Goal: Information Seeking & Learning: Learn about a topic

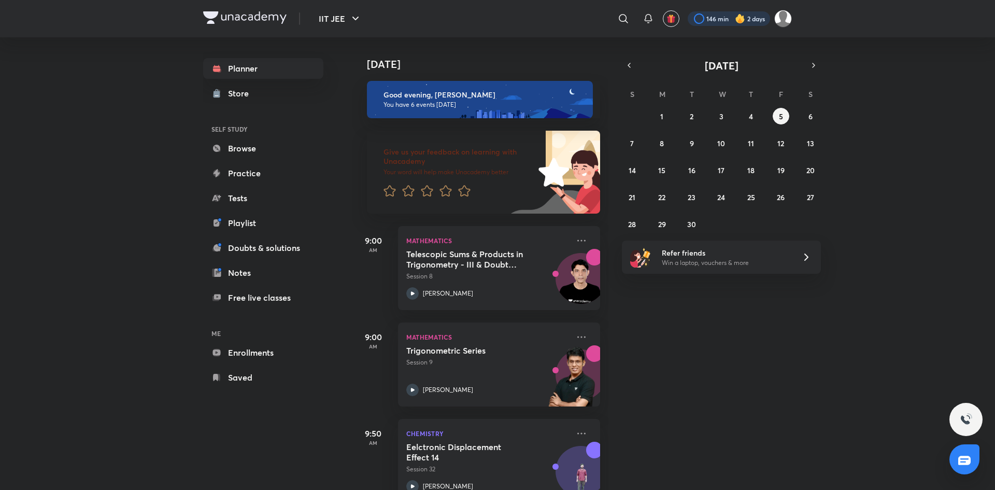
click at [757, 20] on div at bounding box center [729, 18] width 82 height 15
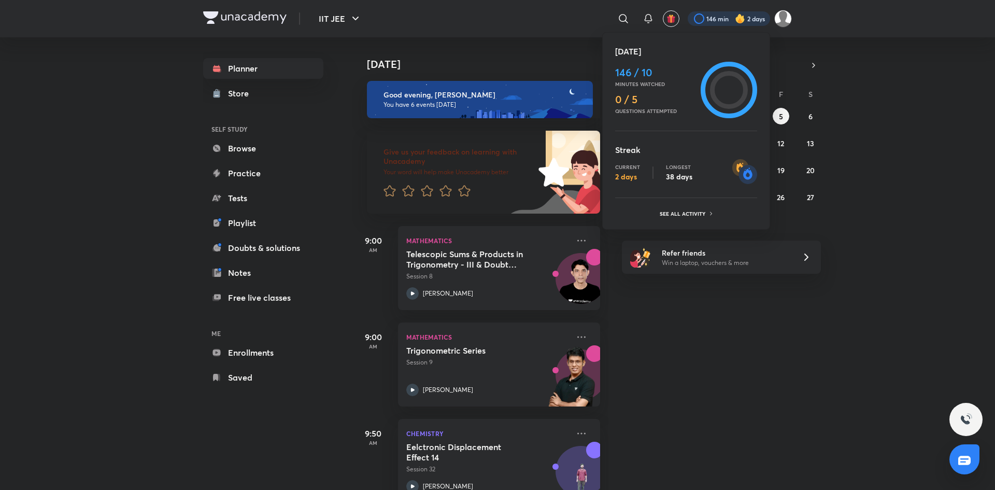
click at [757, 20] on div at bounding box center [497, 245] width 995 height 490
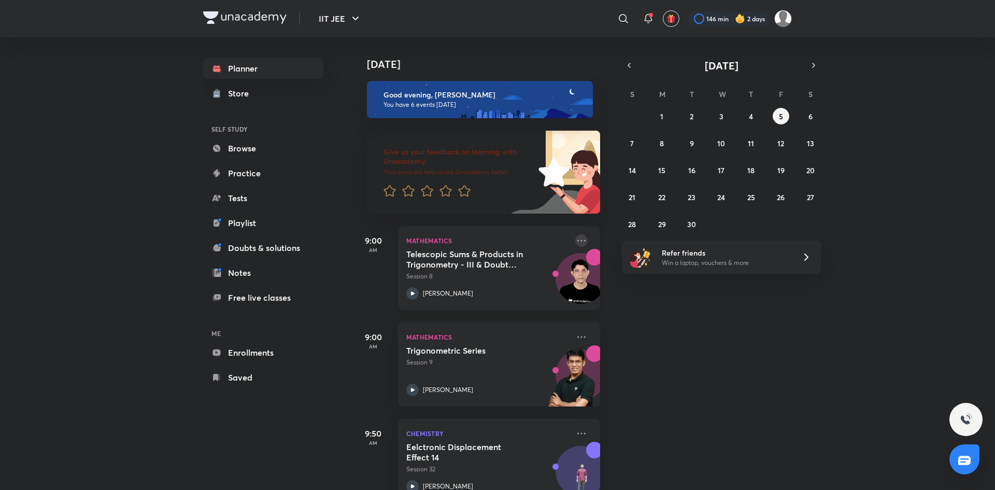
click at [584, 235] on icon at bounding box center [581, 240] width 12 height 12
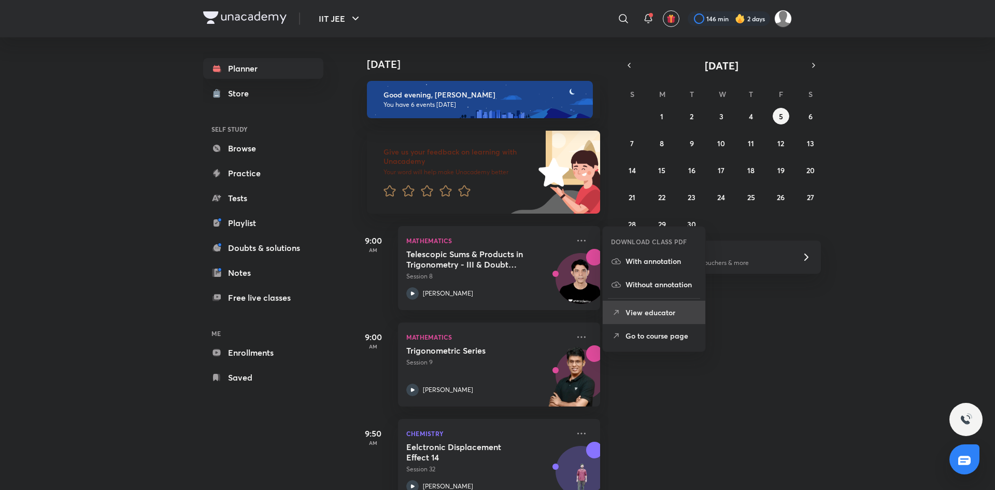
click at [653, 318] on li "View educator" at bounding box center [654, 312] width 103 height 23
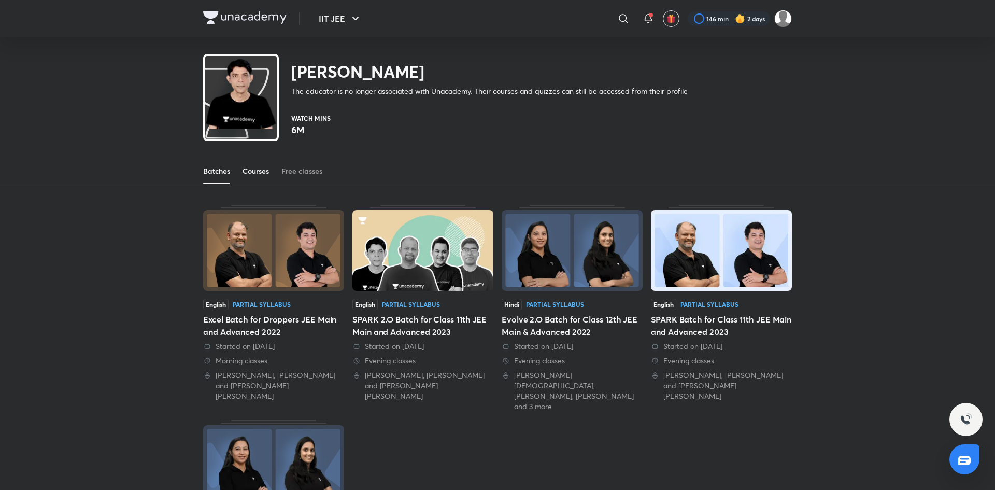
click at [245, 167] on div "Courses" at bounding box center [255, 171] width 26 height 10
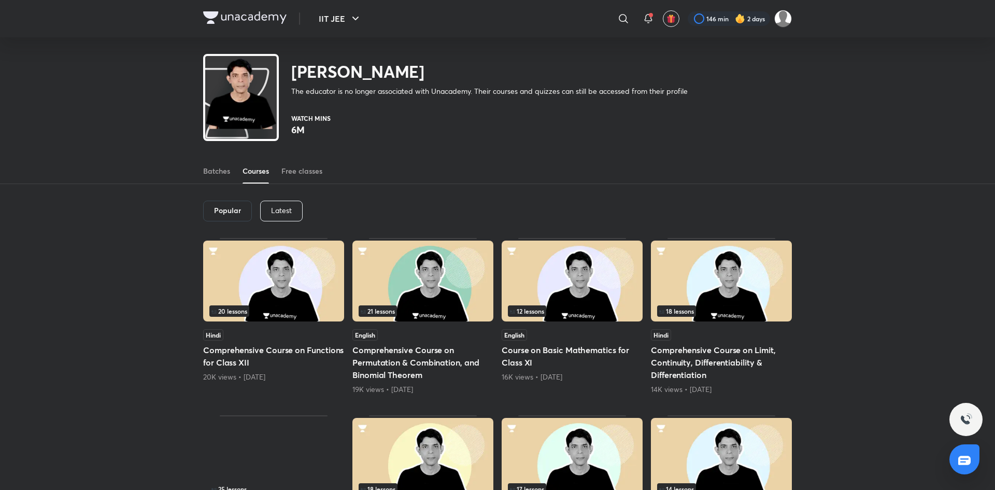
click at [283, 215] on div "Latest" at bounding box center [281, 211] width 42 height 21
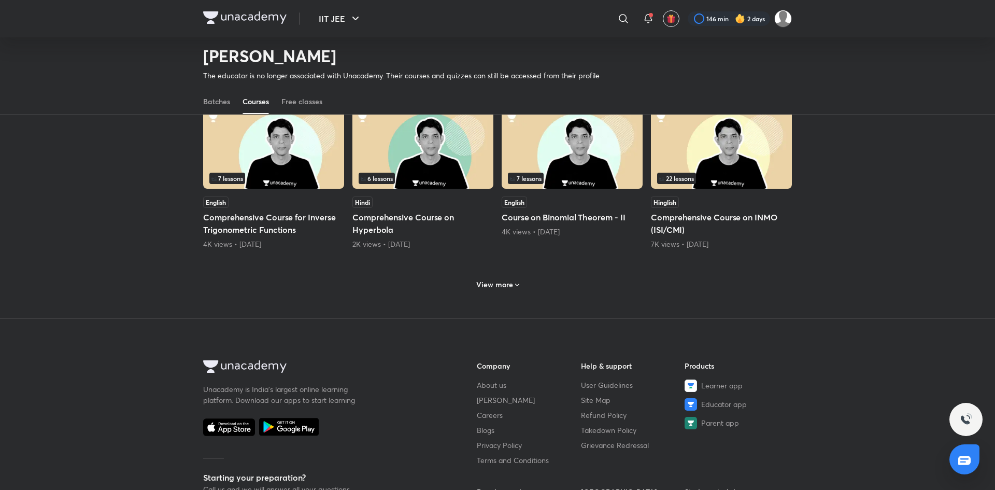
click at [469, 284] on div "View more" at bounding box center [497, 283] width 589 height 27
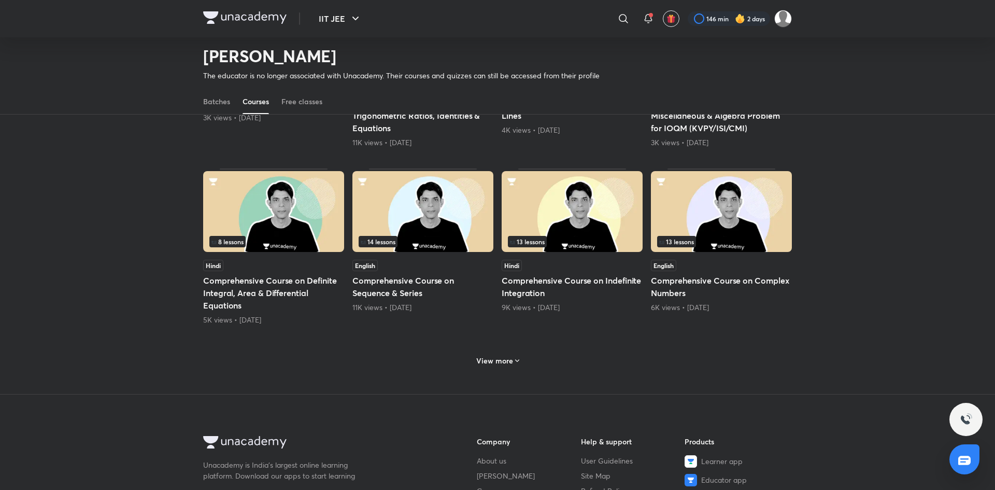
scroll to position [1045, 0]
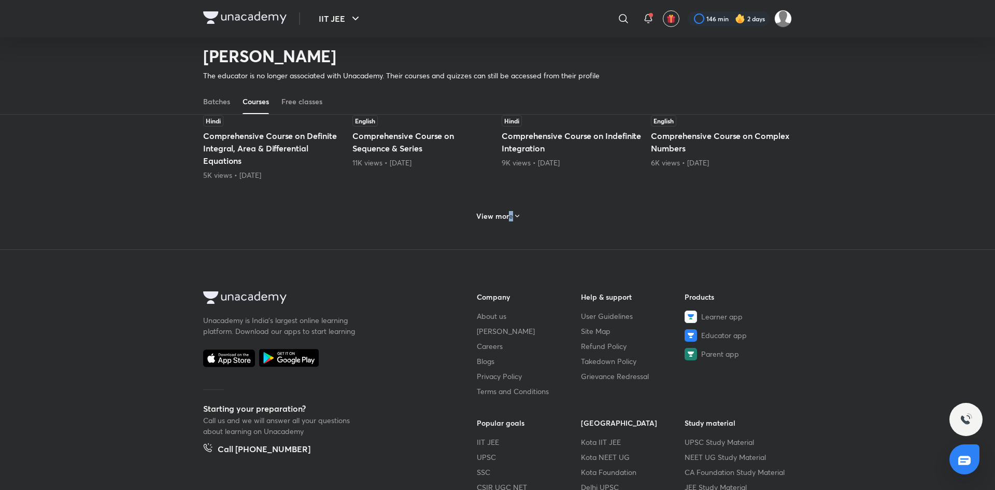
click at [510, 219] on h6 "View more" at bounding box center [494, 216] width 37 height 10
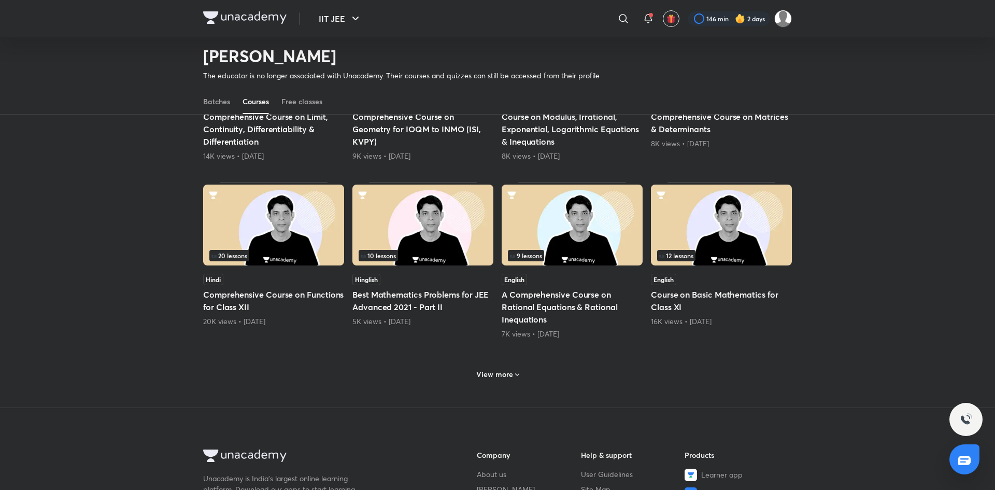
scroll to position [1577, 0]
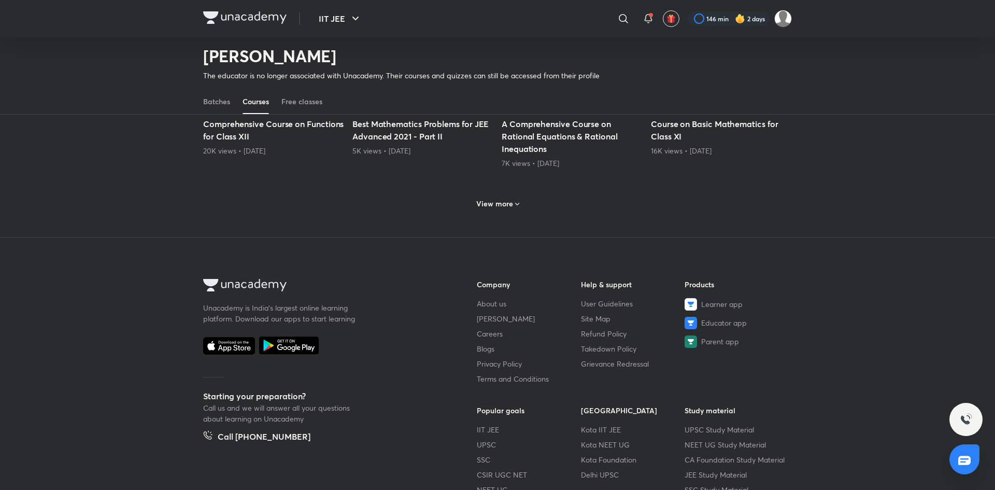
click at [516, 211] on div "View more" at bounding box center [497, 203] width 51 height 17
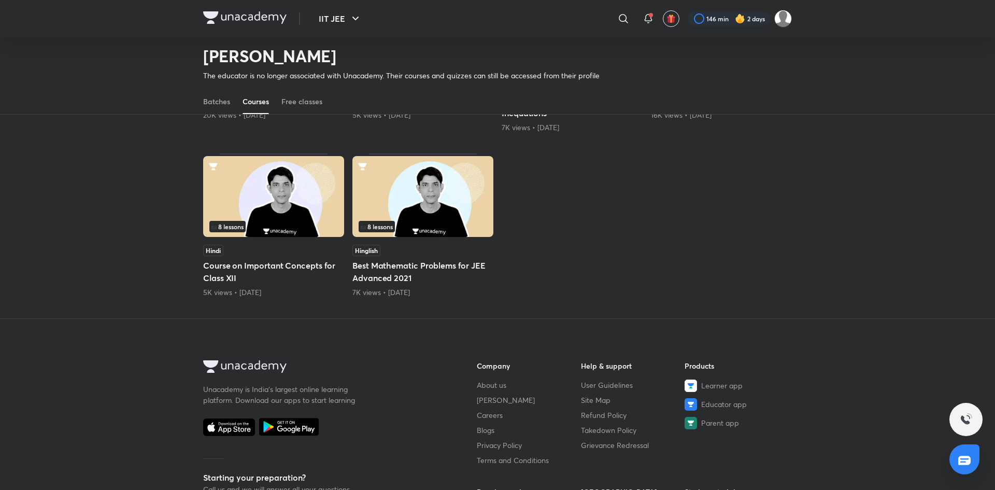
scroll to position [1126, 0]
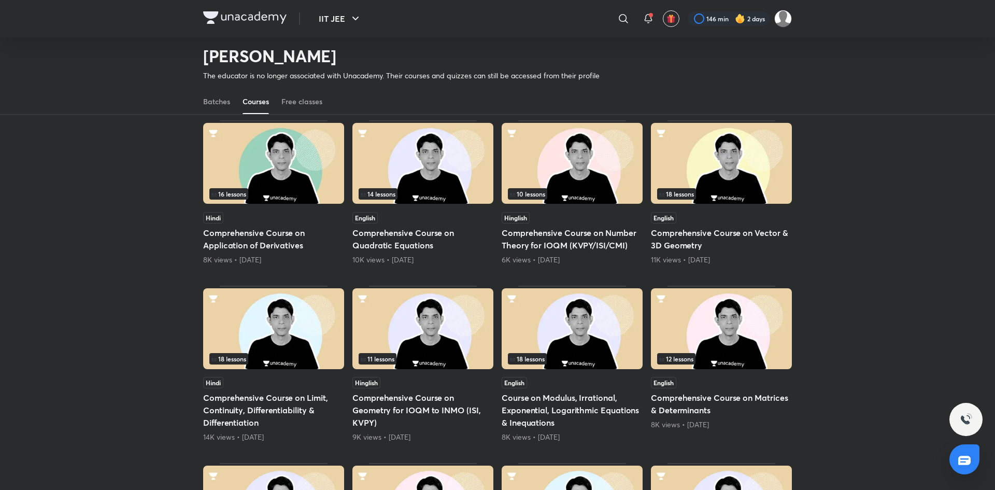
click at [416, 406] on h5 "Comprehensive Course on Geometry for IOQM to INMO (ISI, KVPY)" at bounding box center [422, 409] width 141 height 37
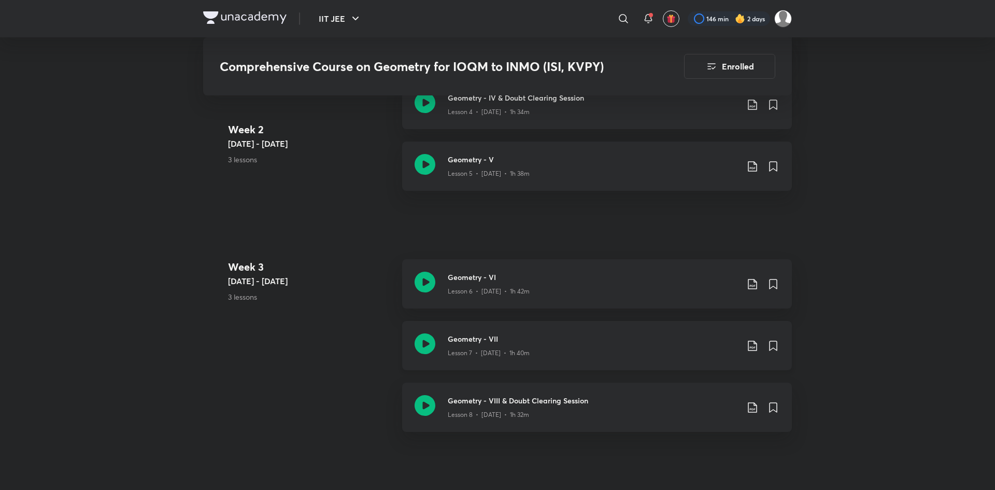
scroll to position [640, 0]
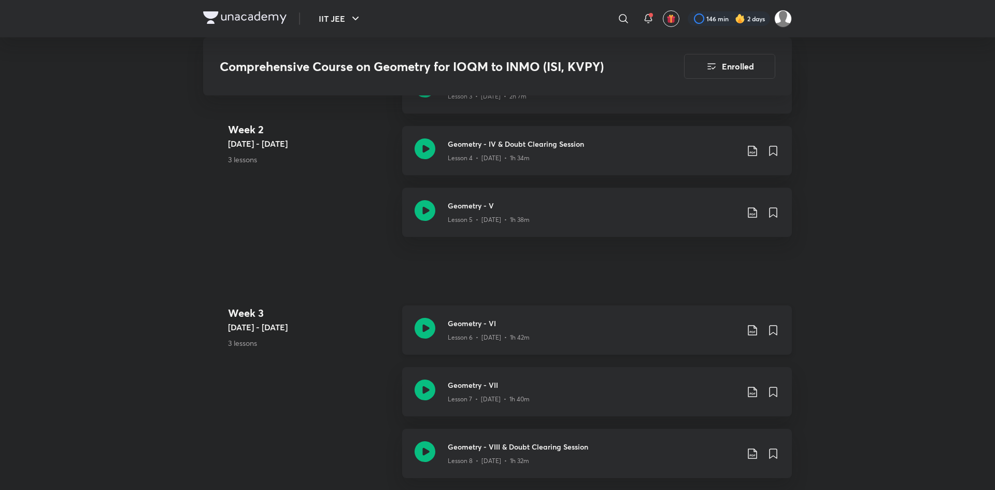
click at [750, 334] on icon at bounding box center [752, 330] width 12 height 12
click at [687, 383] on p "With annotation" at bounding box center [674, 385] width 53 height 11
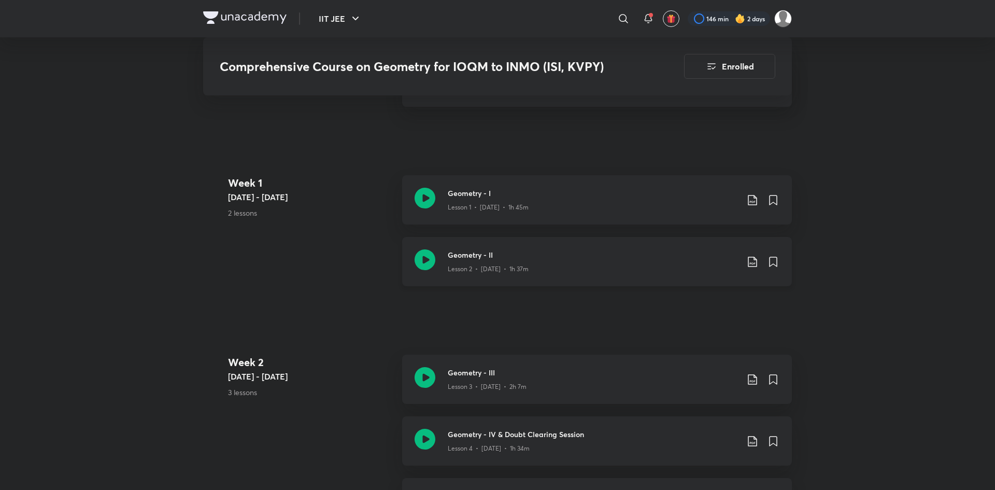
scroll to position [524, 0]
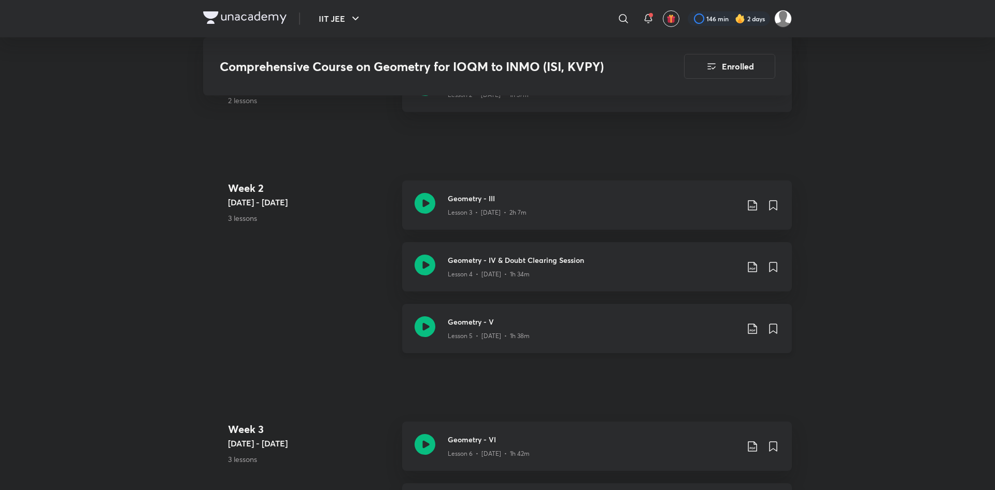
click at [752, 327] on icon at bounding box center [752, 328] width 12 height 12
click at [684, 386] on p "With annotation" at bounding box center [674, 384] width 53 height 11
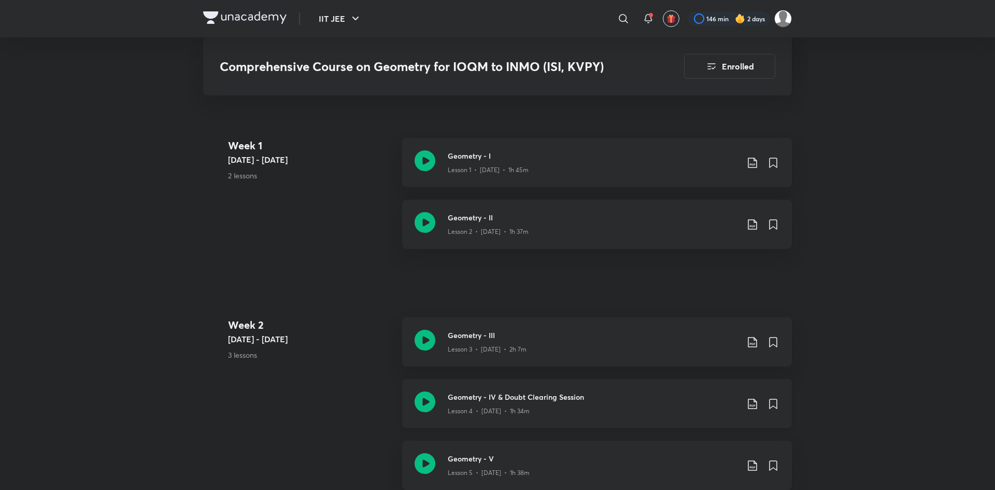
scroll to position [408, 0]
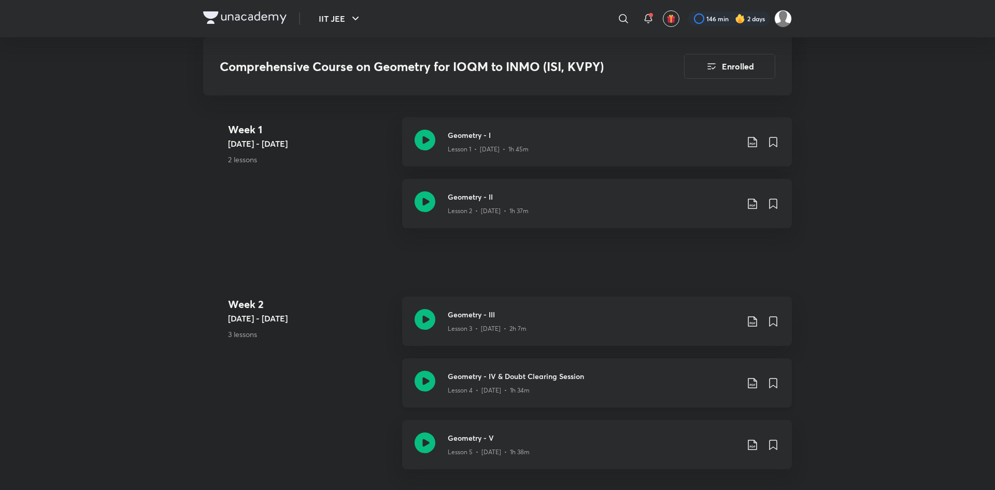
click at [750, 383] on icon at bounding box center [752, 383] width 12 height 12
click at [678, 439] on p "With annotation" at bounding box center [674, 438] width 53 height 11
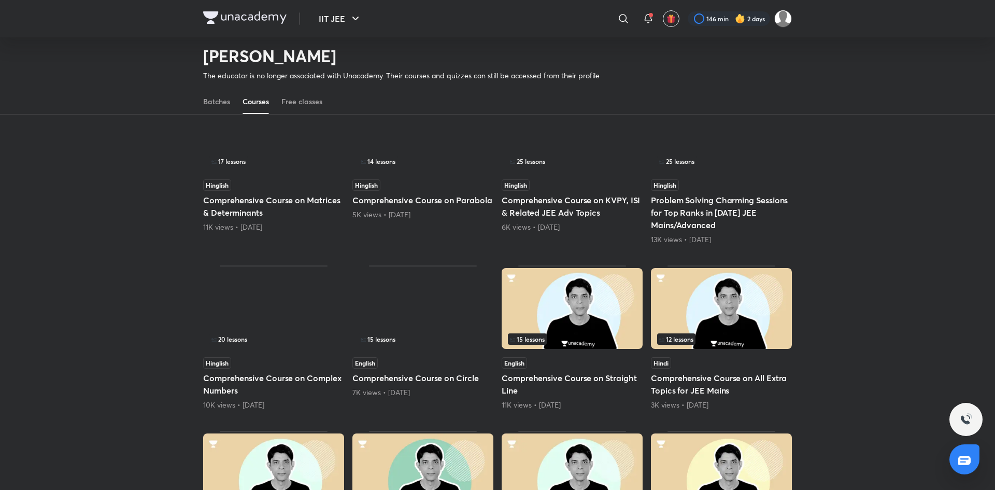
scroll to position [277, 0]
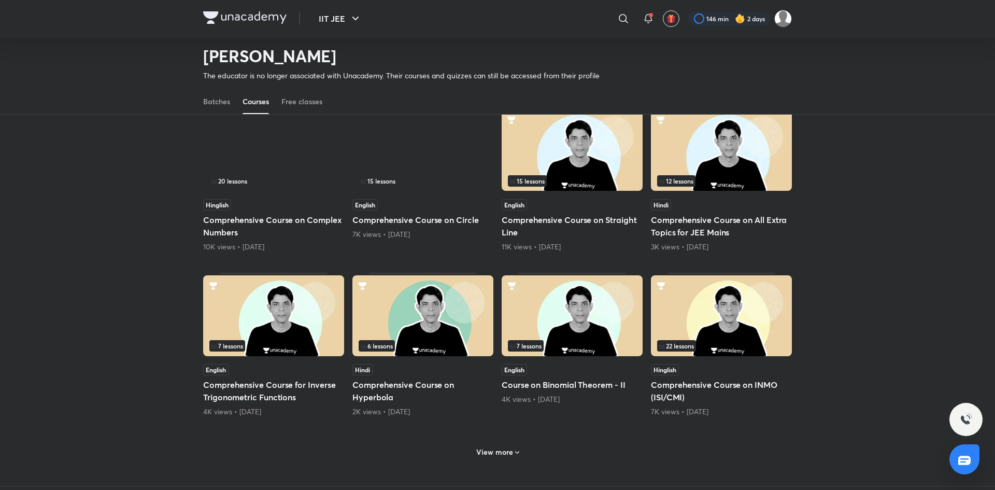
click at [505, 453] on h6 "View more" at bounding box center [494, 452] width 37 height 10
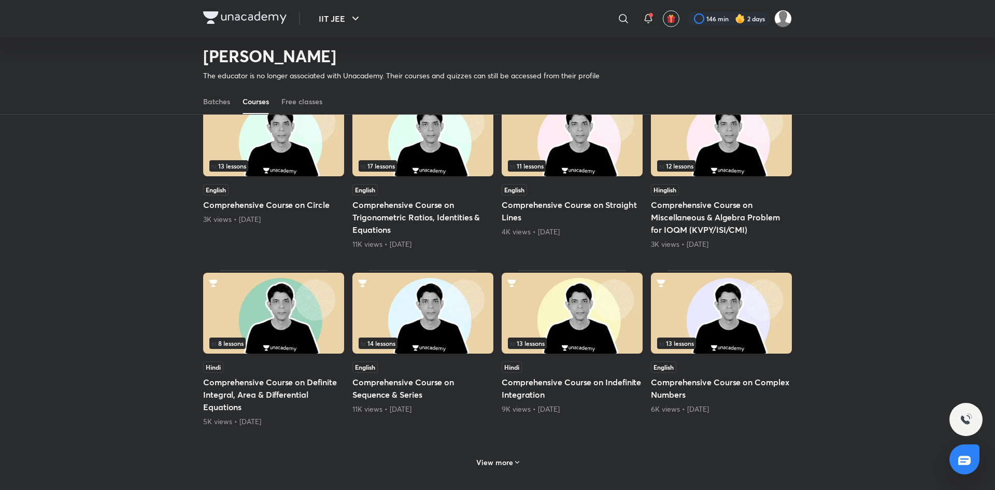
click at [510, 455] on div "View more" at bounding box center [497, 461] width 51 height 17
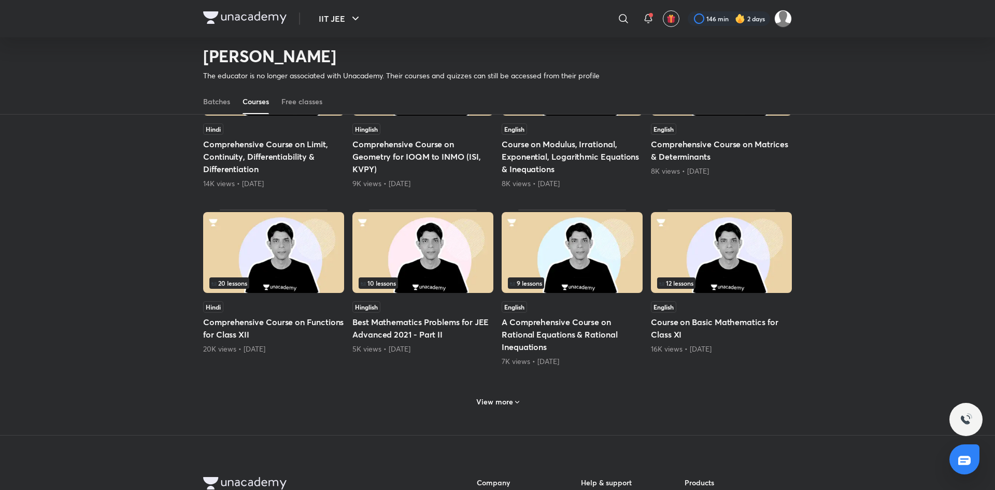
click at [503, 412] on div "View more" at bounding box center [497, 400] width 589 height 27
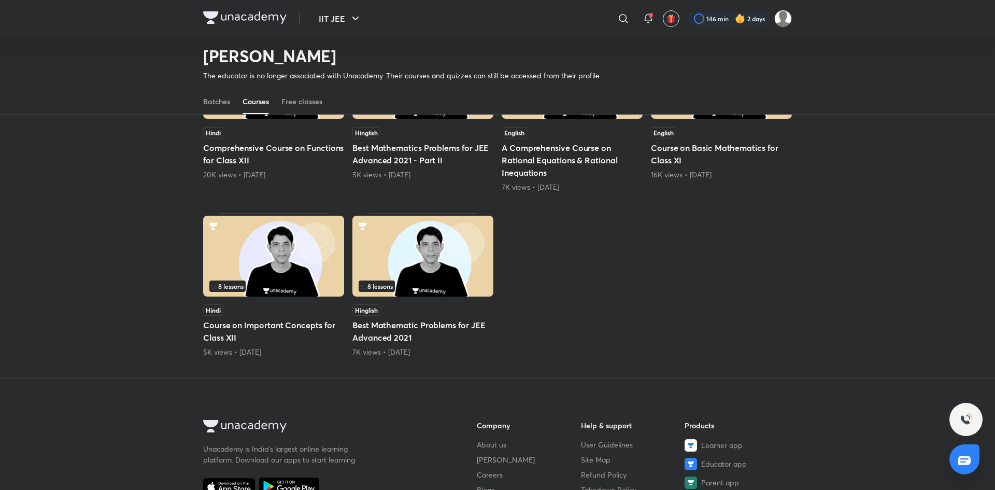
scroll to position [949, 0]
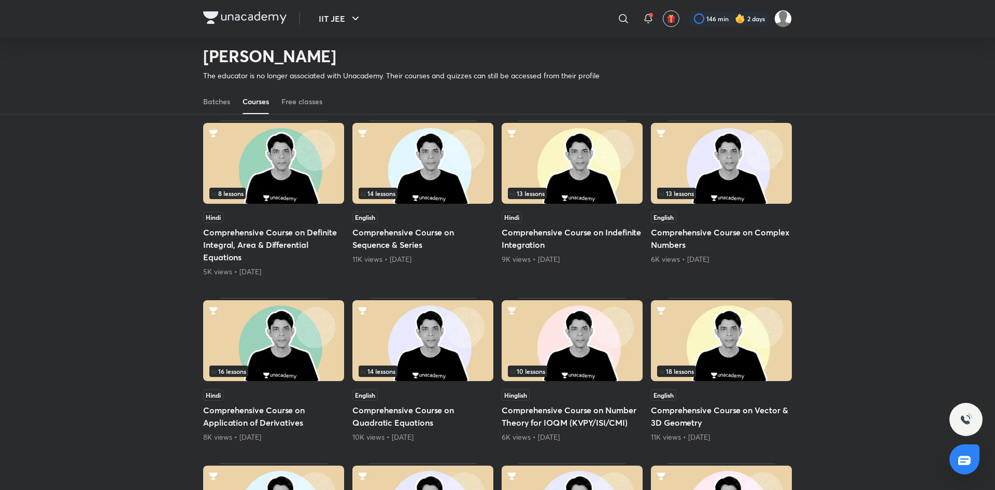
click at [387, 261] on div "11K views • [DATE]" at bounding box center [422, 259] width 141 height 10
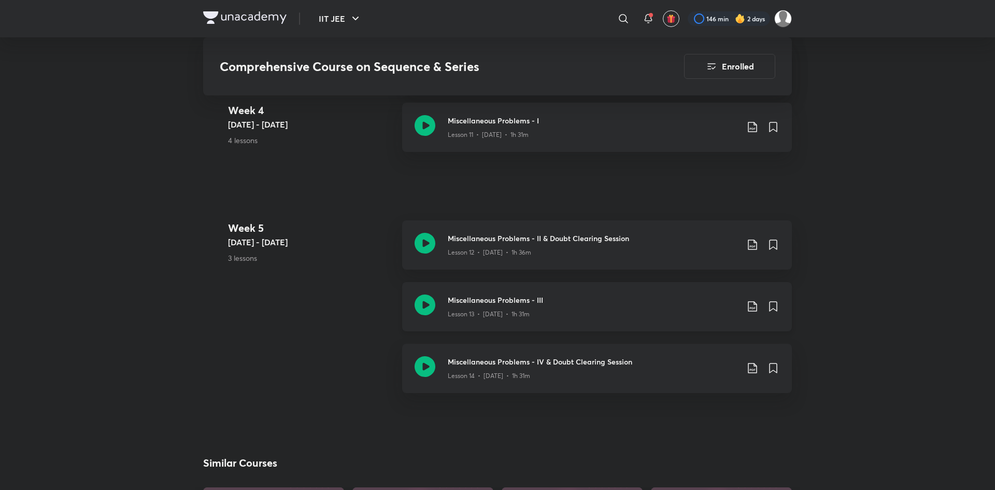
scroll to position [1219, 0]
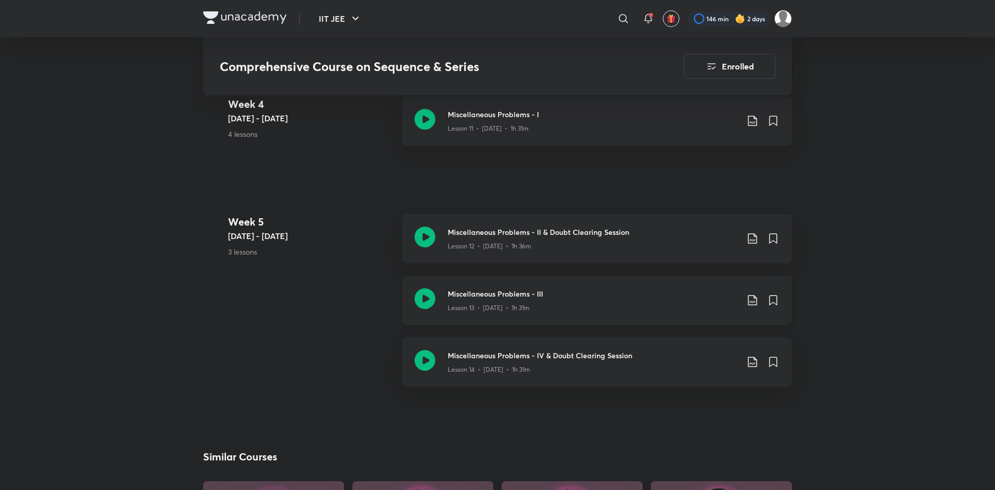
click at [751, 302] on icon at bounding box center [752, 300] width 12 height 12
click at [674, 356] on p "With annotation" at bounding box center [674, 355] width 53 height 11
click at [751, 359] on icon at bounding box center [752, 361] width 12 height 12
click at [679, 416] on p "With annotation" at bounding box center [674, 417] width 53 height 11
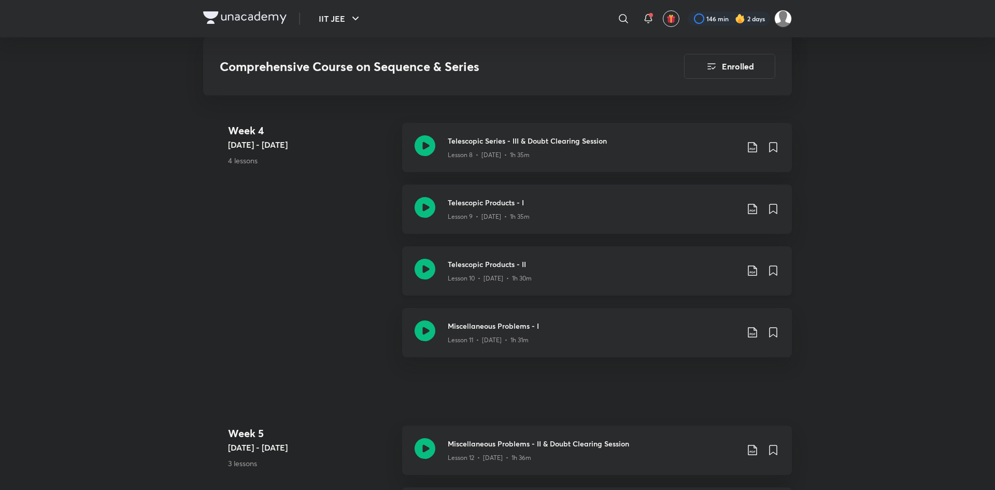
scroll to position [987, 0]
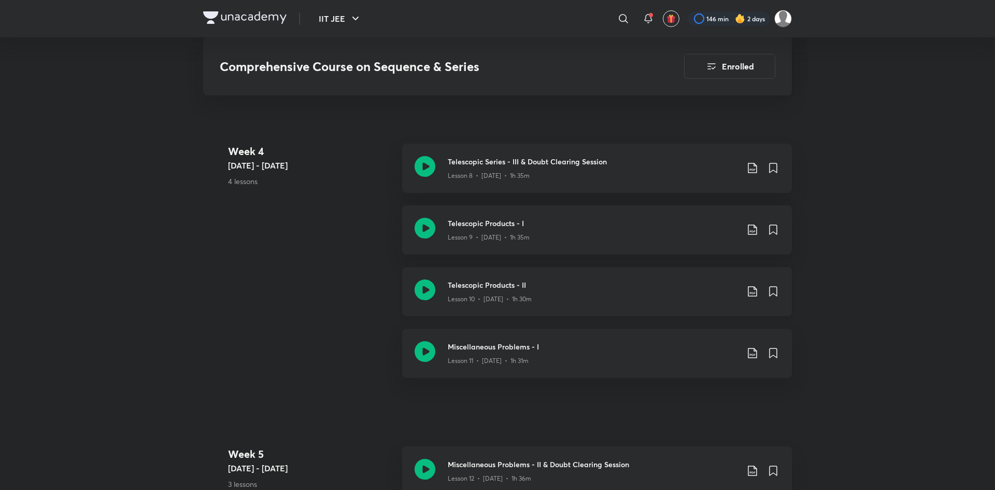
click at [749, 291] on icon at bounding box center [752, 291] width 12 height 12
click at [898, 286] on div at bounding box center [497, 245] width 995 height 490
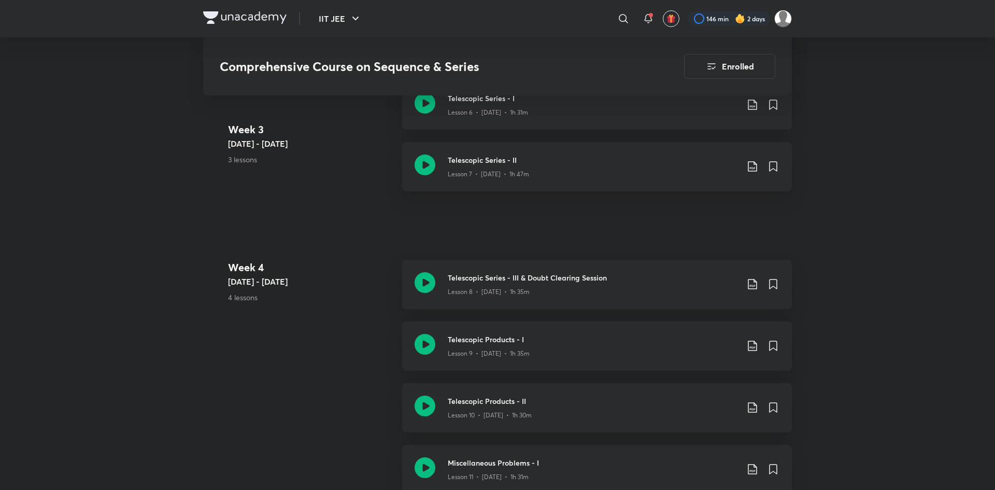
scroll to position [812, 0]
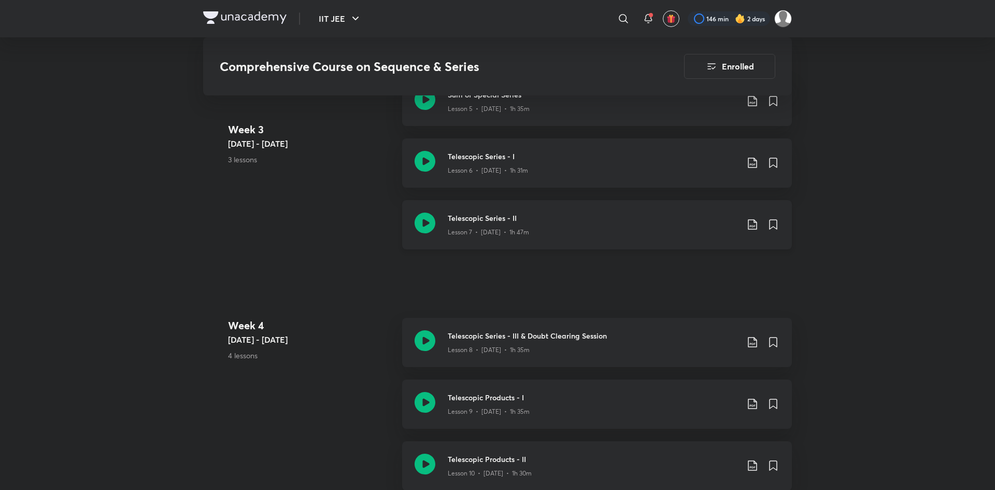
click at [749, 224] on icon at bounding box center [752, 224] width 12 height 12
click at [689, 275] on p "With annotation" at bounding box center [674, 280] width 53 height 11
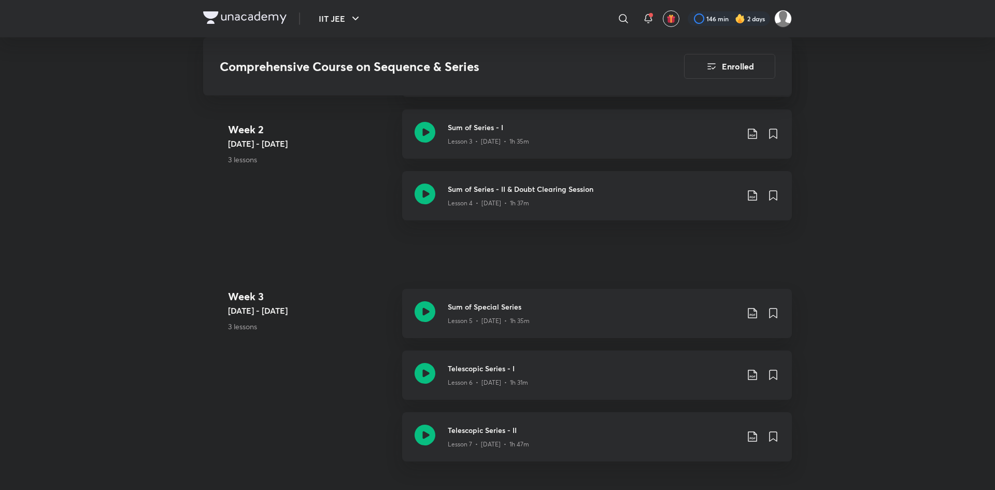
scroll to position [580, 0]
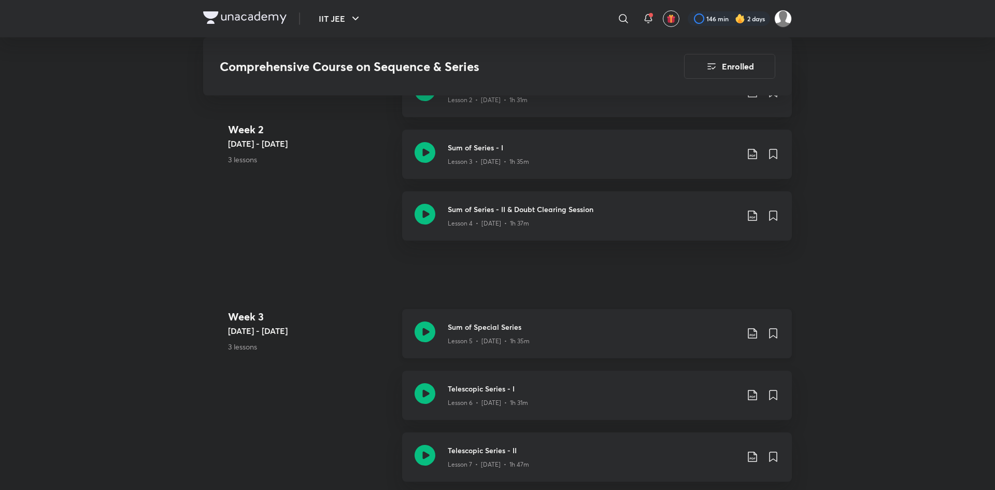
click at [750, 335] on icon at bounding box center [752, 333] width 9 height 10
click at [704, 386] on li "With annotation" at bounding box center [698, 388] width 119 height 19
click at [693, 390] on p "With annotation" at bounding box center [674, 388] width 53 height 11
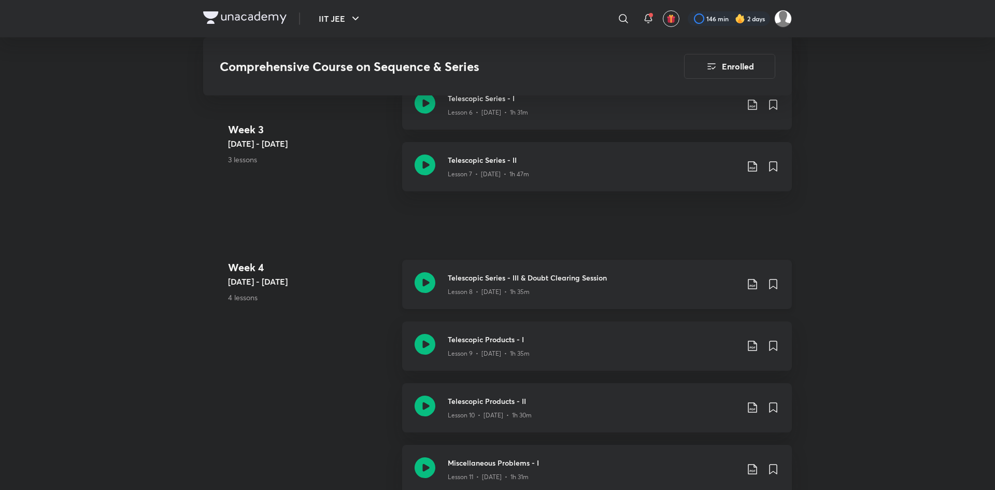
click at [751, 281] on icon at bounding box center [752, 284] width 12 height 12
click at [691, 335] on p "With annotation" at bounding box center [674, 339] width 53 height 11
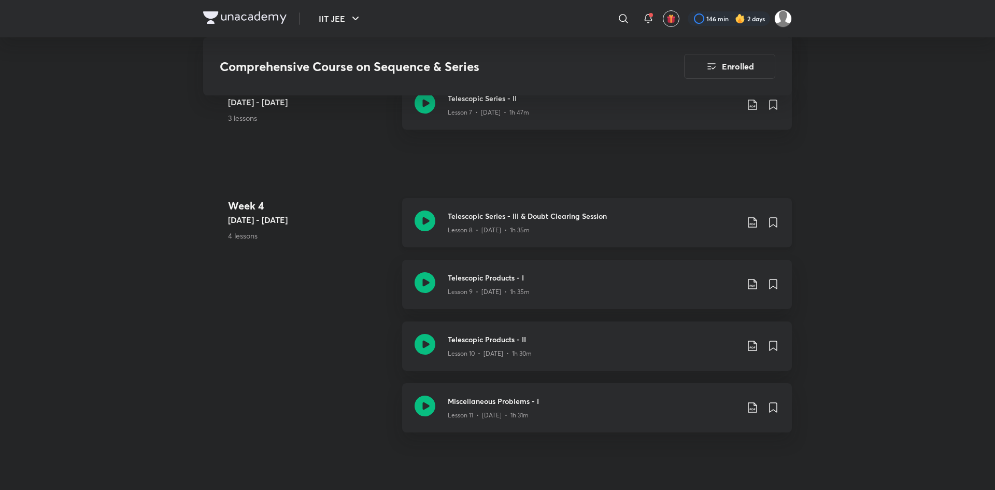
scroll to position [1045, 0]
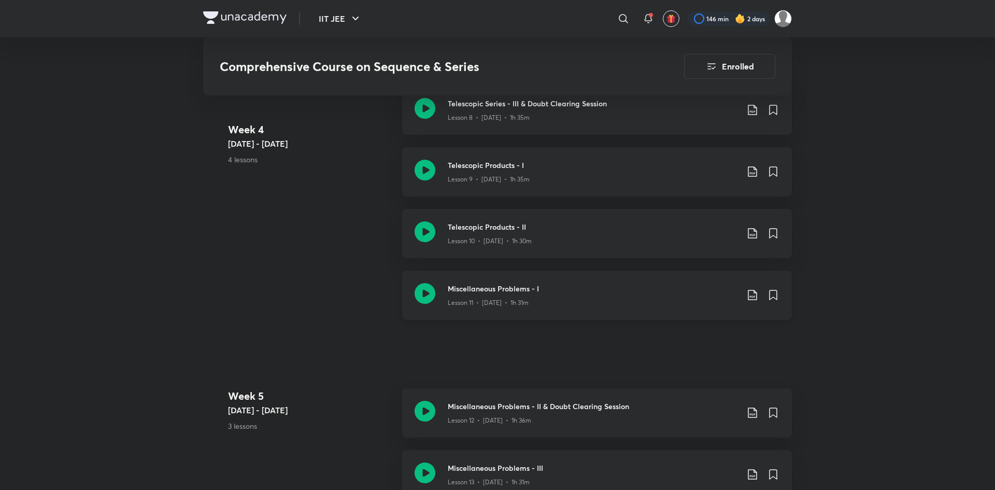
click at [752, 296] on icon at bounding box center [752, 295] width 12 height 12
click at [679, 347] on p "With annotation" at bounding box center [674, 350] width 53 height 11
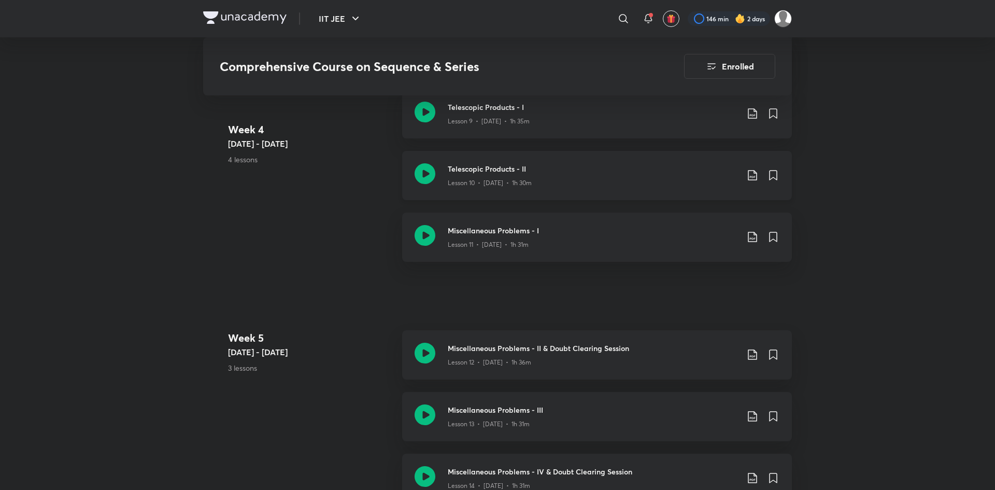
scroll to position [987, 0]
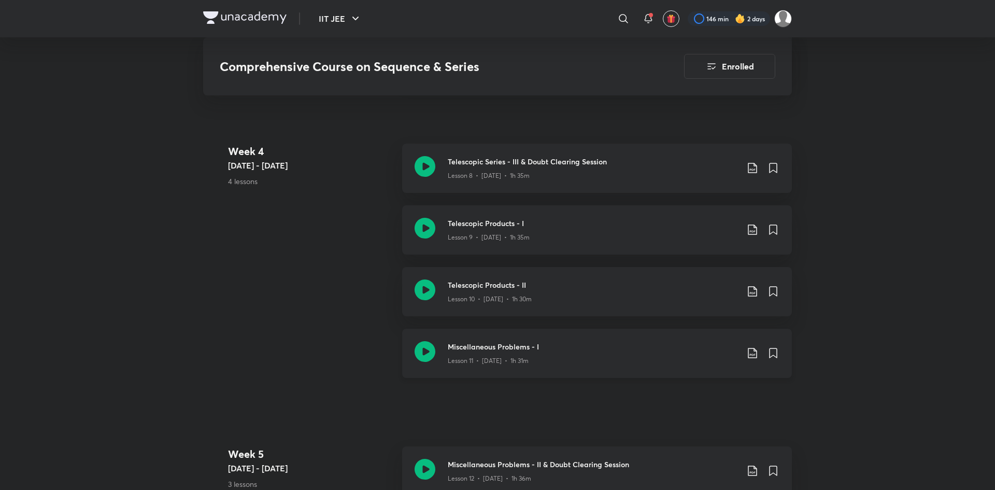
click at [750, 351] on icon at bounding box center [752, 353] width 12 height 12
click at [827, 224] on div at bounding box center [497, 245] width 995 height 490
click at [748, 162] on icon at bounding box center [752, 168] width 12 height 12
click at [689, 220] on p "With annotation" at bounding box center [674, 223] width 53 height 11
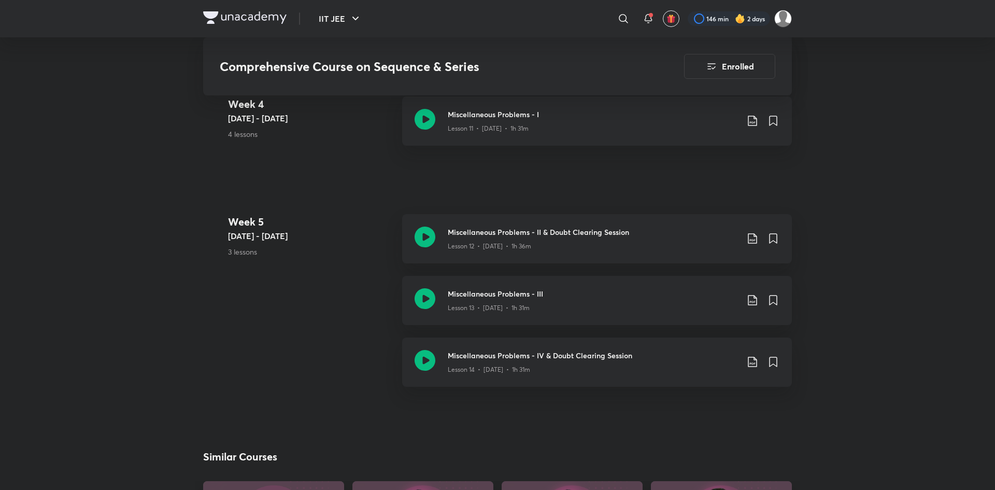
scroll to position [1277, 0]
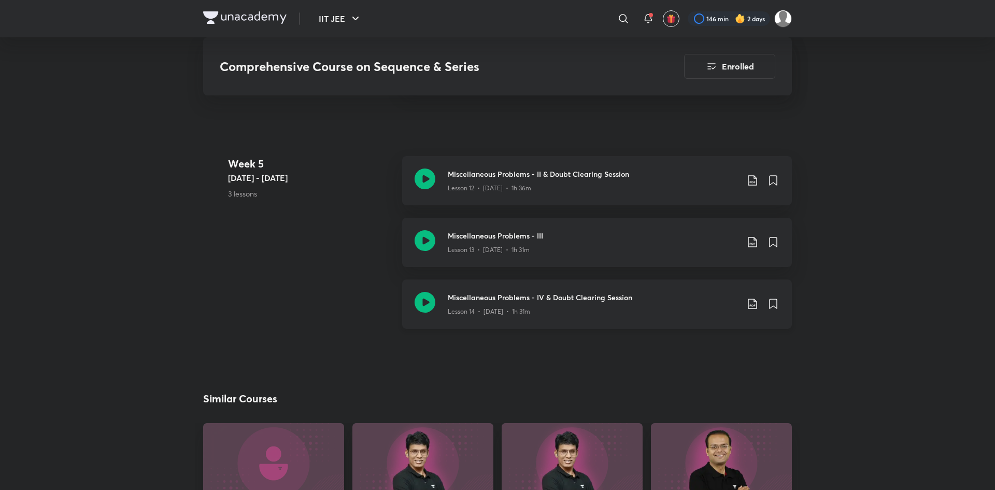
click at [747, 305] on icon at bounding box center [752, 303] width 12 height 12
click at [684, 359] on p "With annotation" at bounding box center [674, 359] width 53 height 11
click at [747, 180] on icon at bounding box center [752, 180] width 12 height 12
click at [684, 240] on p "With annotation" at bounding box center [674, 236] width 53 height 11
